Goal: Navigation & Orientation: Find specific page/section

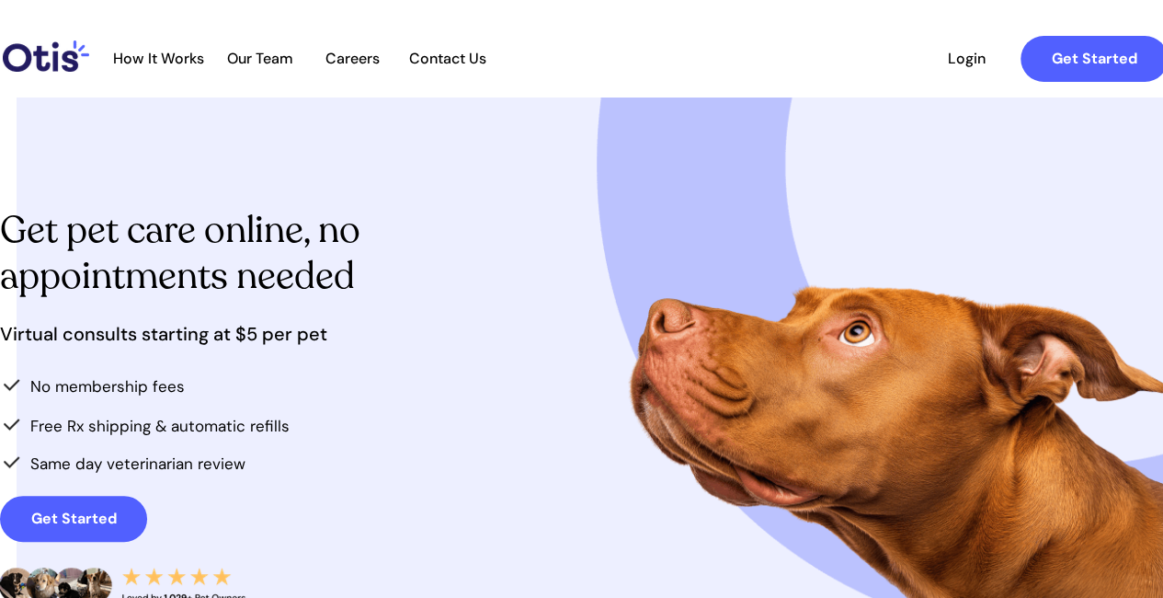
click at [268, 56] on span "Our Team" at bounding box center [260, 58] width 90 height 17
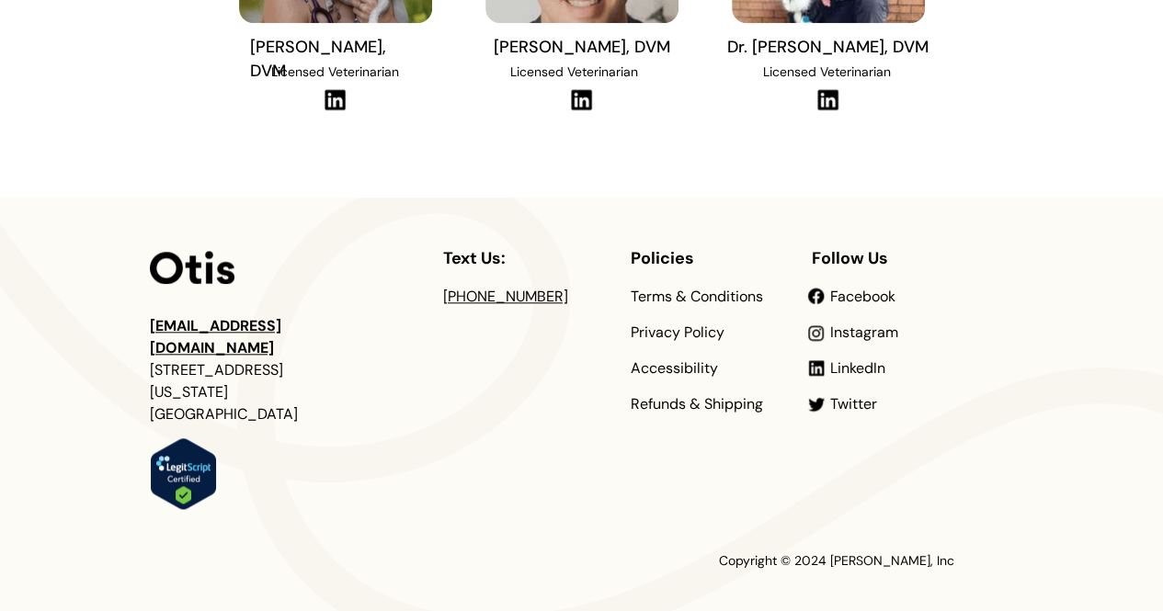
scroll to position [862, 0]
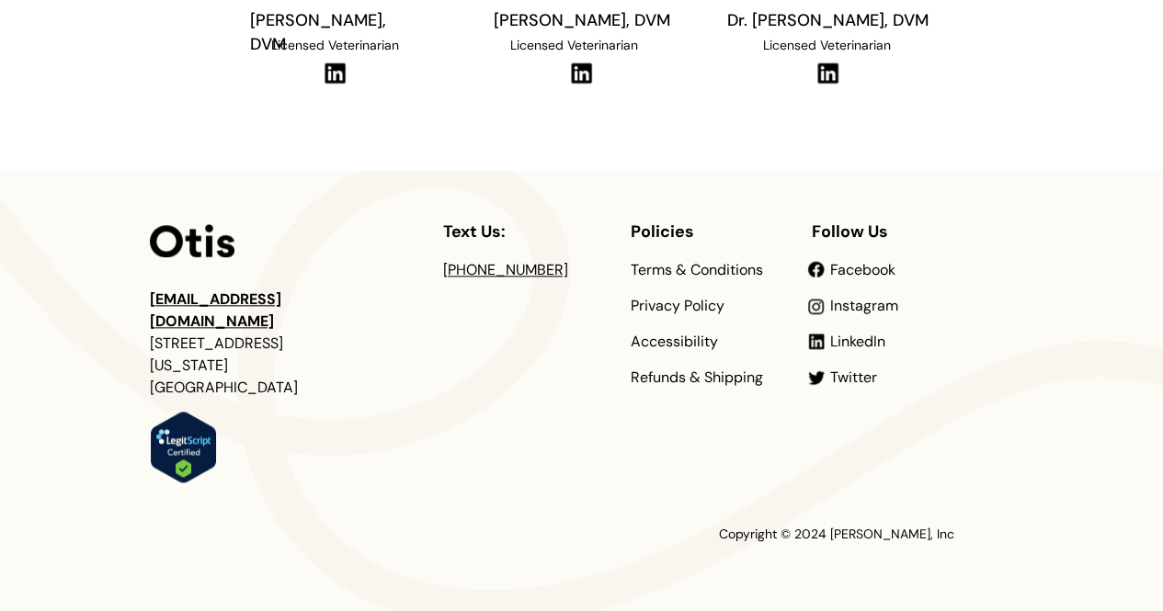
click at [885, 531] on span "Copyright © 2024 Otis Pet, Inc" at bounding box center [836, 534] width 235 height 17
click at [899, 538] on span "Copyright © 2024 Otis Pet, Inc" at bounding box center [836, 534] width 235 height 17
drag, startPoint x: 885, startPoint y: 536, endPoint x: 951, endPoint y: 539, distance: 65.3
click at [951, 539] on span "Copyright © 2024 Otis Pet, Inc" at bounding box center [836, 534] width 235 height 17
copy span "Otis Pet, Inc"
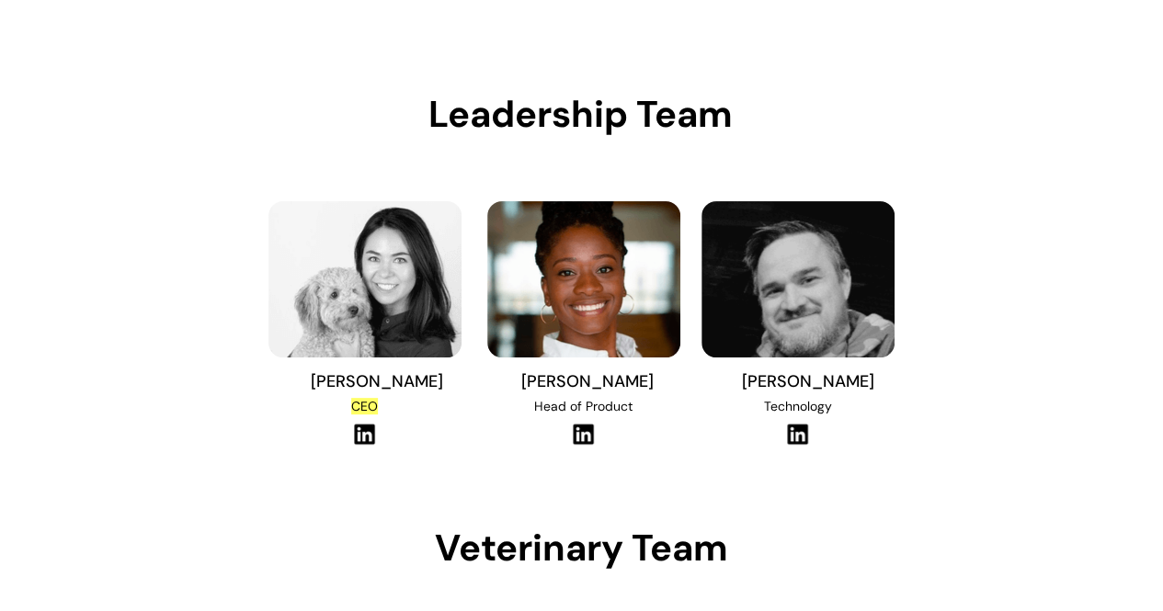
scroll to position [0, 0]
